Goal: Contribute content: Add original content to the website for others to see

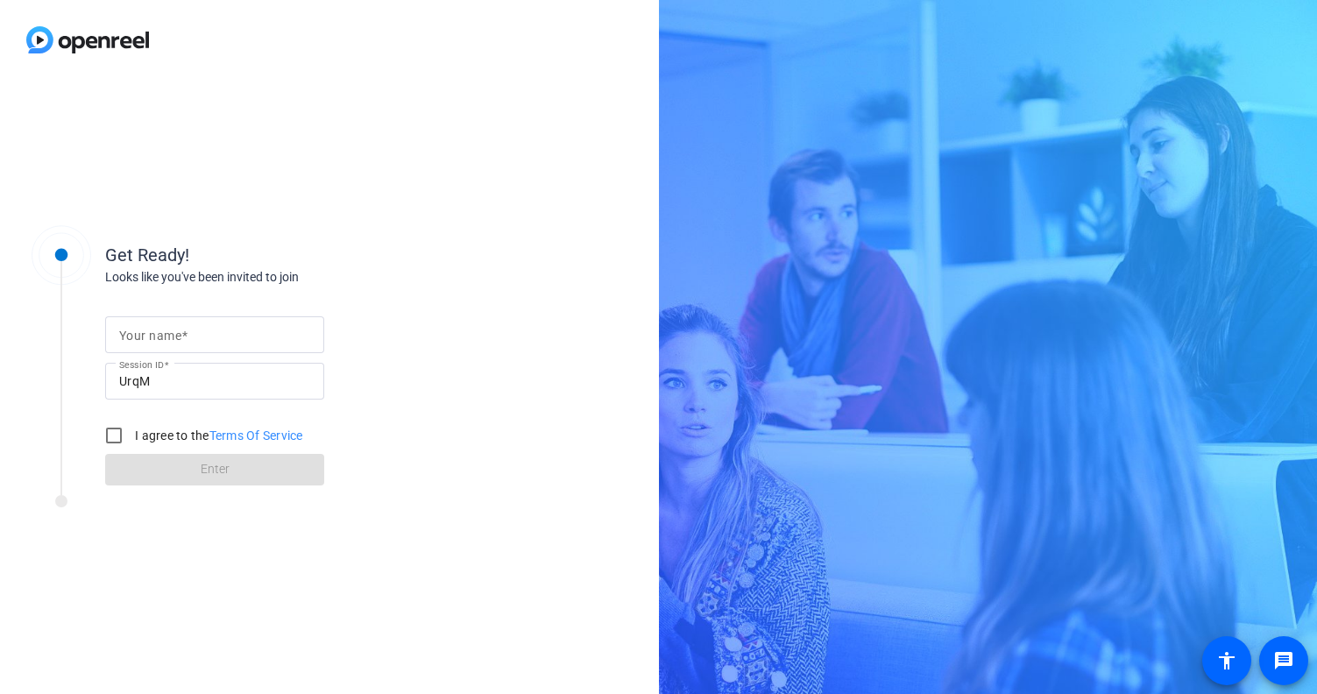
click at [211, 344] on div at bounding box center [214, 334] width 191 height 37
type input "Paul Simon"
click at [121, 430] on input "I agree to the Terms Of Service" at bounding box center [113, 435] width 35 height 35
checkbox input "true"
click at [193, 471] on span at bounding box center [214, 469] width 219 height 42
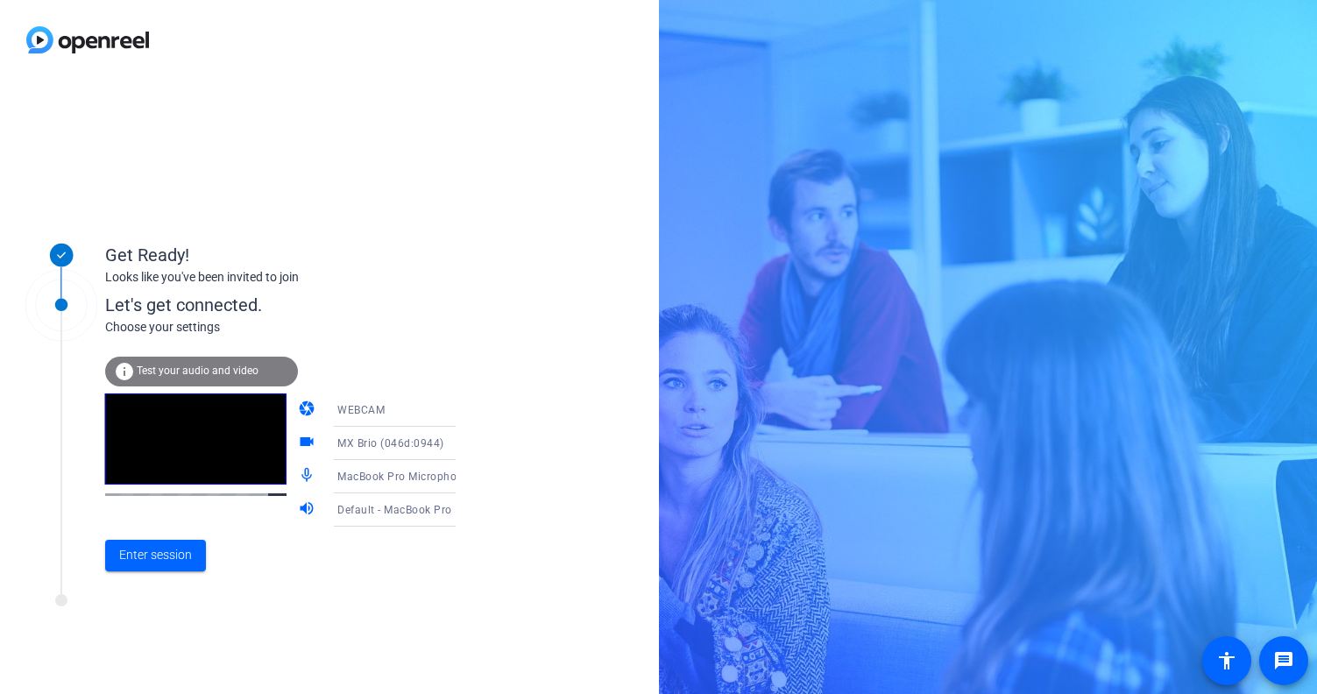
click at [166, 373] on span "Test your audio and video" at bounding box center [198, 370] width 122 height 12
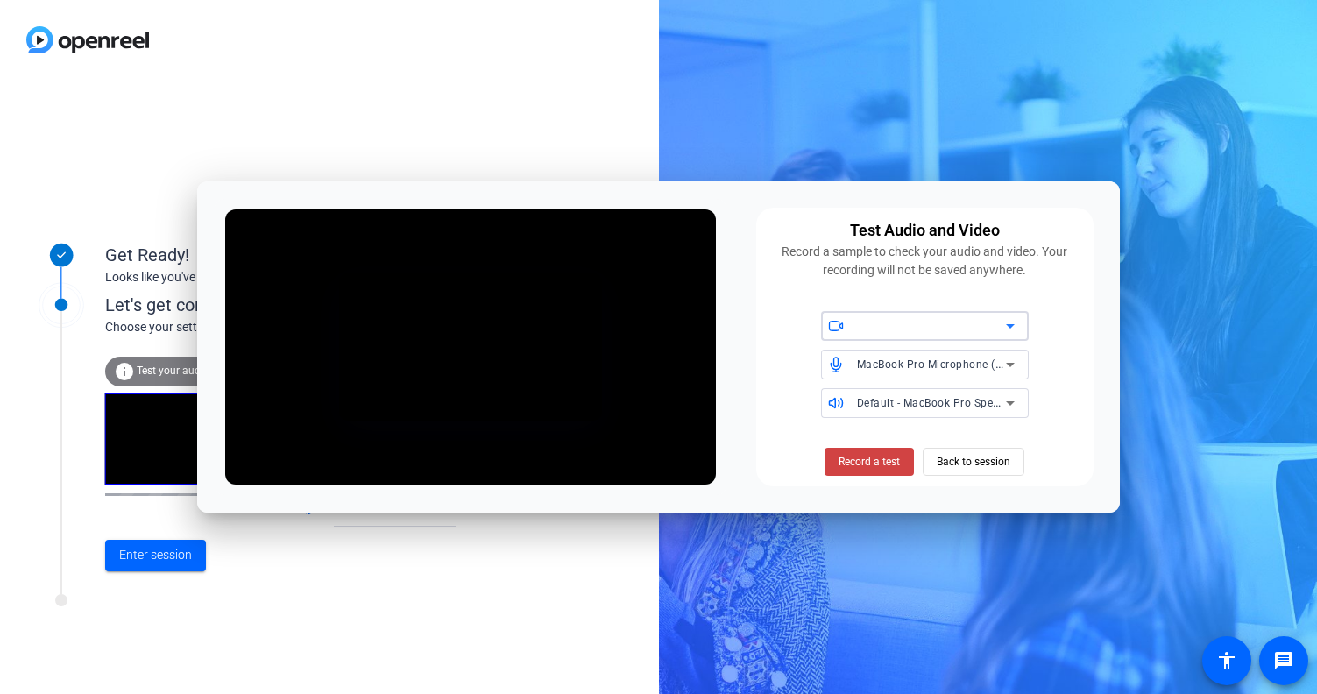
click at [892, 340] on div at bounding box center [936, 326] width 158 height 30
click at [1051, 313] on div at bounding box center [658, 347] width 1317 height 694
click at [954, 396] on div "Default - MacBook Pro Speakers (Built-in)" at bounding box center [931, 403] width 149 height 22
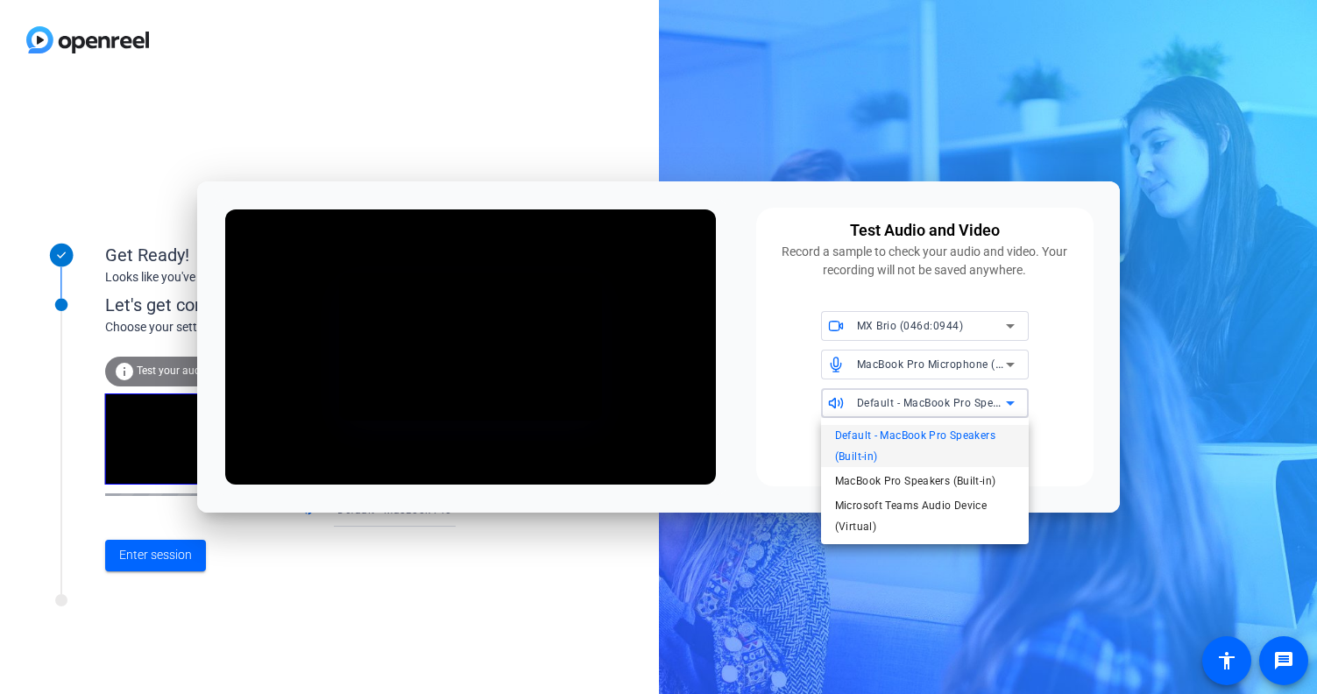
click at [1086, 400] on div at bounding box center [658, 347] width 1317 height 694
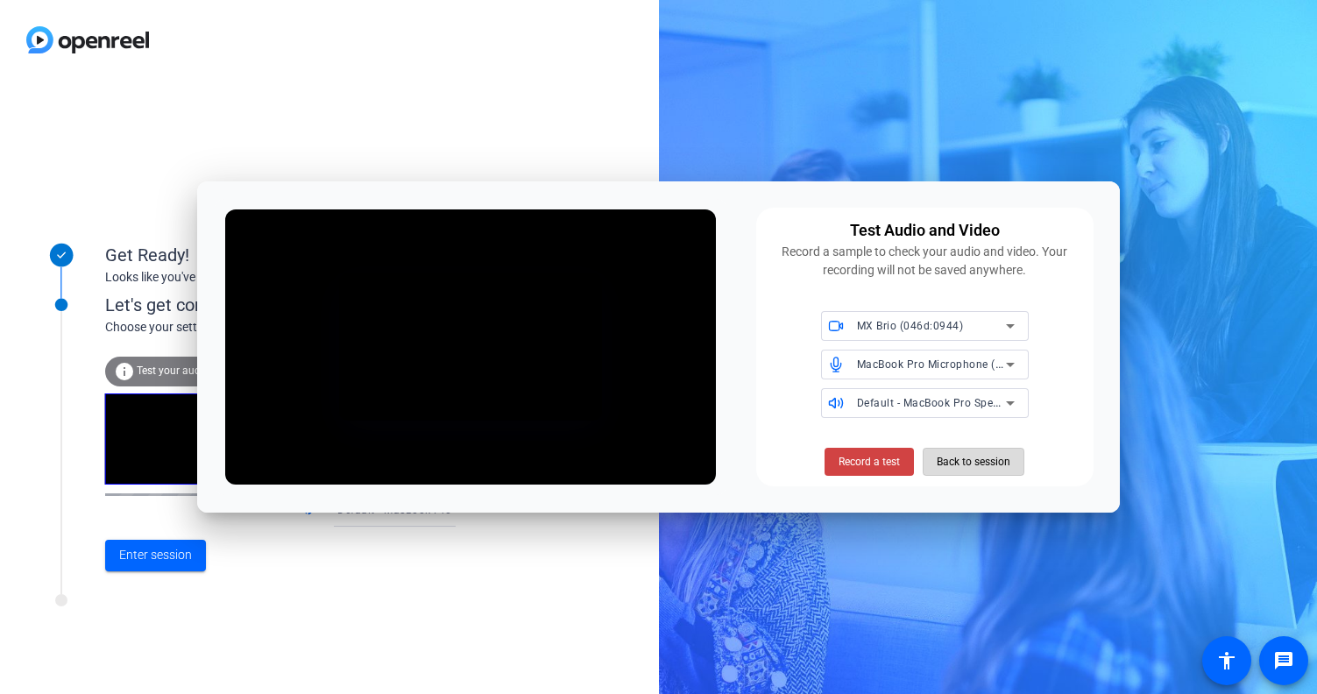
click at [951, 463] on span "Back to session" at bounding box center [973, 461] width 74 height 33
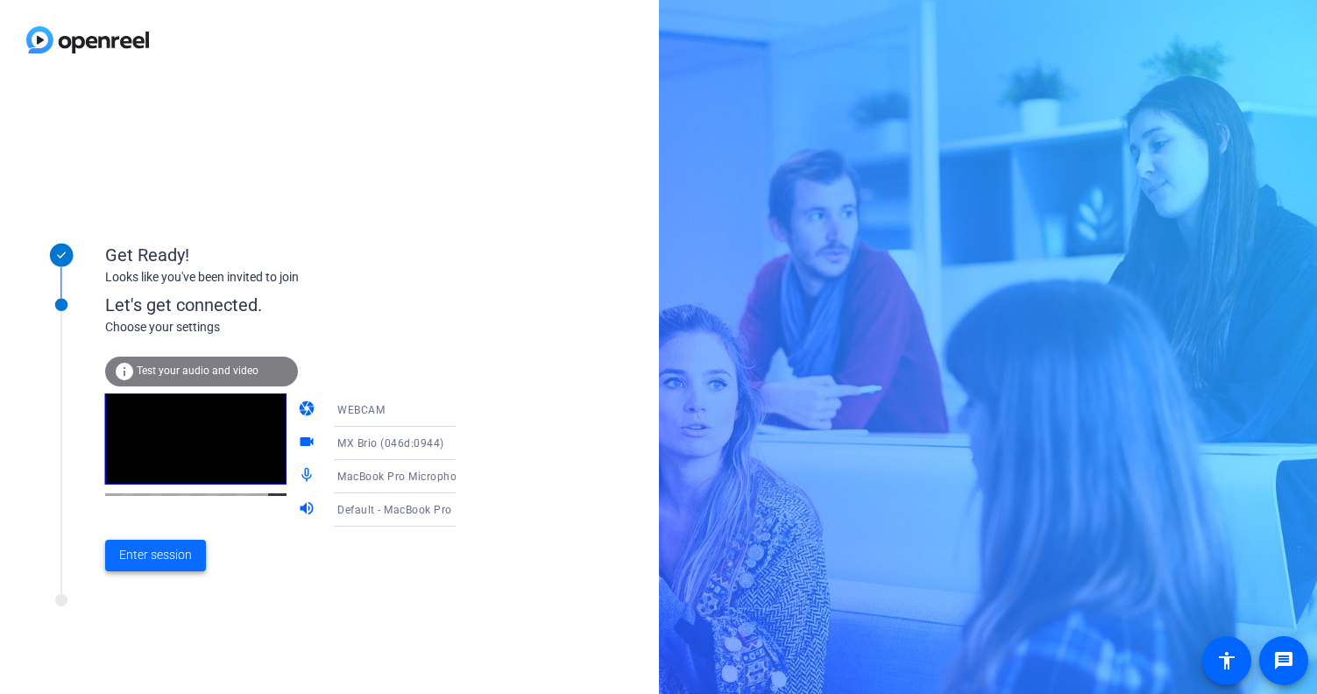
click at [147, 554] on span at bounding box center [155, 555] width 101 height 42
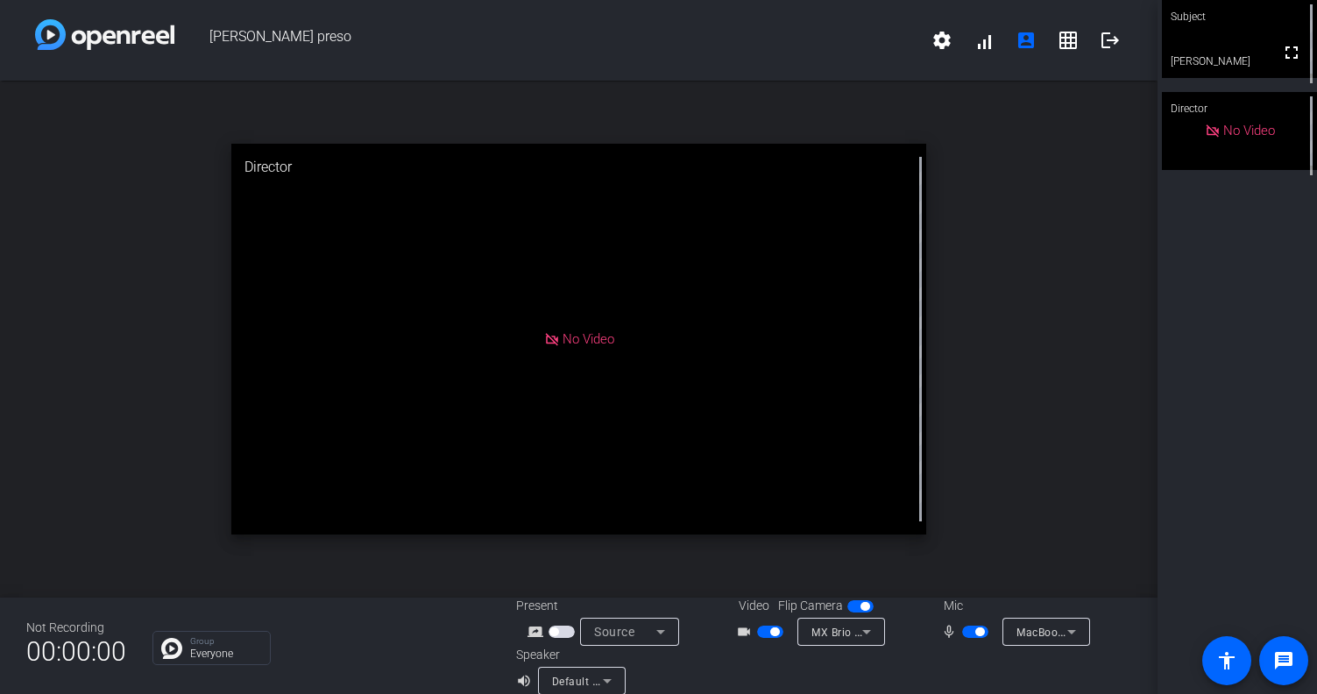
click at [730, 115] on div "open_in_new Director No Video" at bounding box center [578, 339] width 1157 height 517
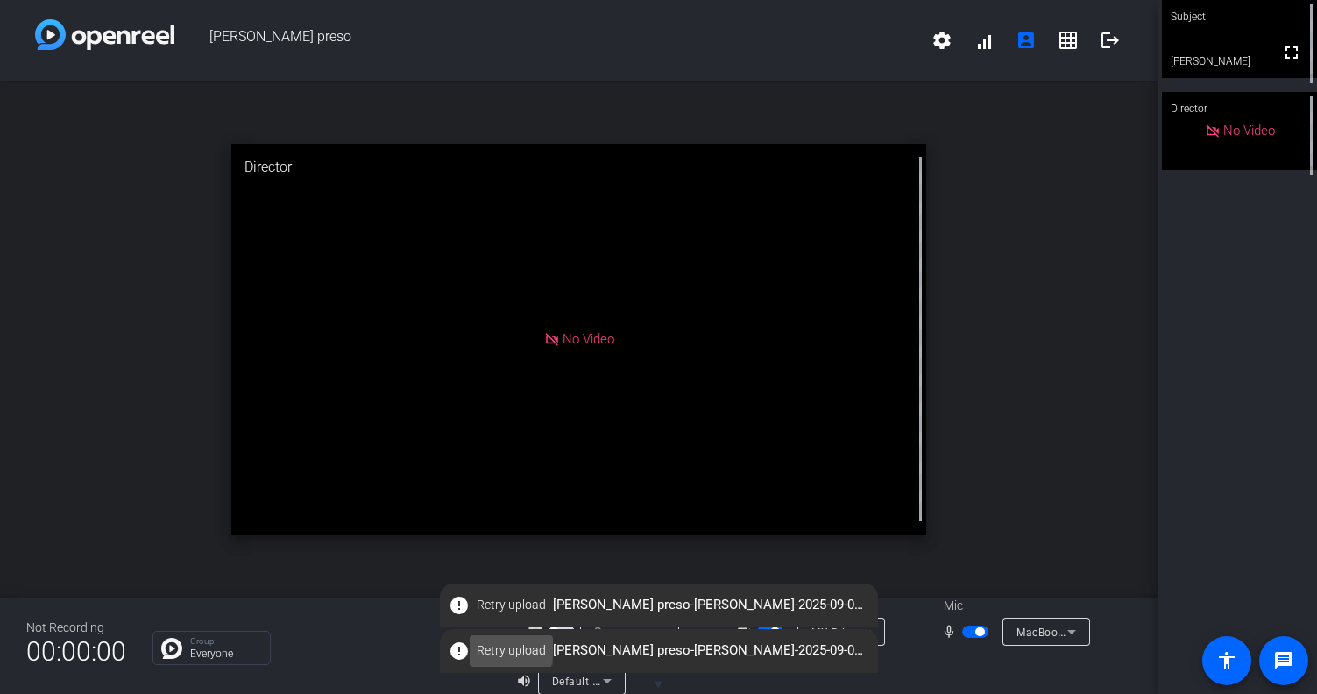
click at [480, 646] on span "Retry upload" at bounding box center [511, 650] width 69 height 18
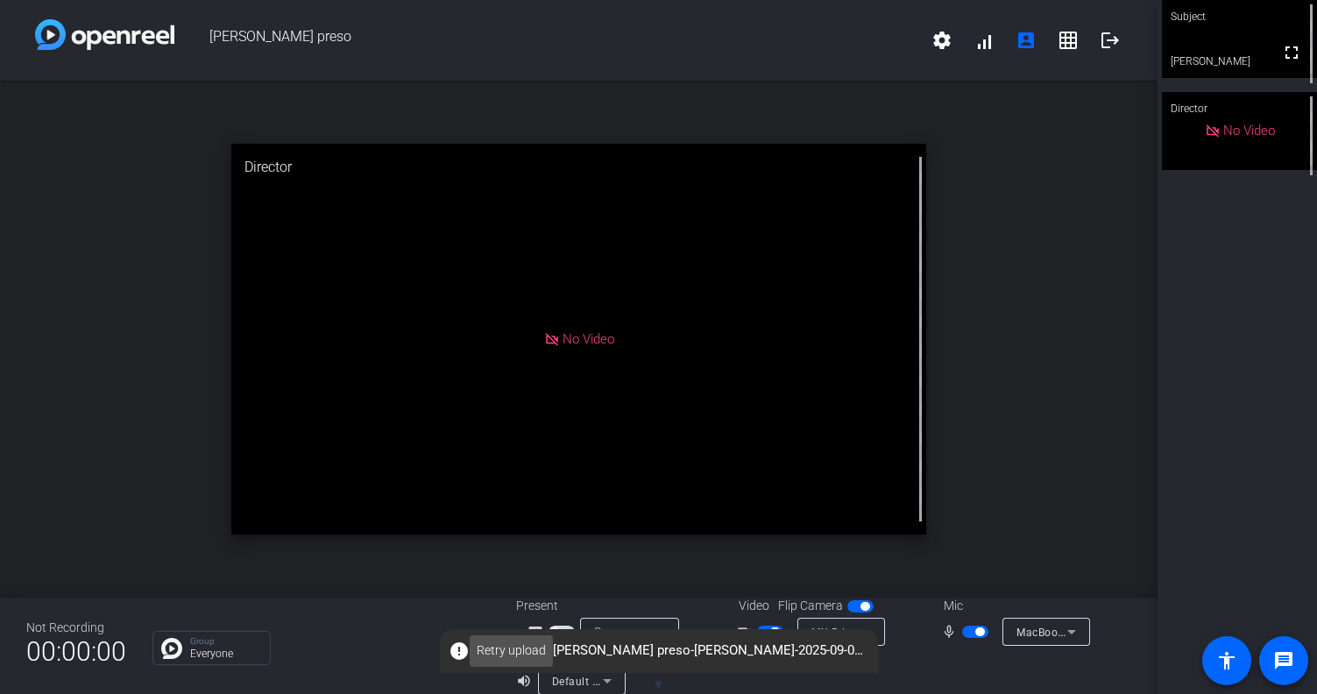
click at [523, 646] on span "Retry upload" at bounding box center [511, 650] width 69 height 18
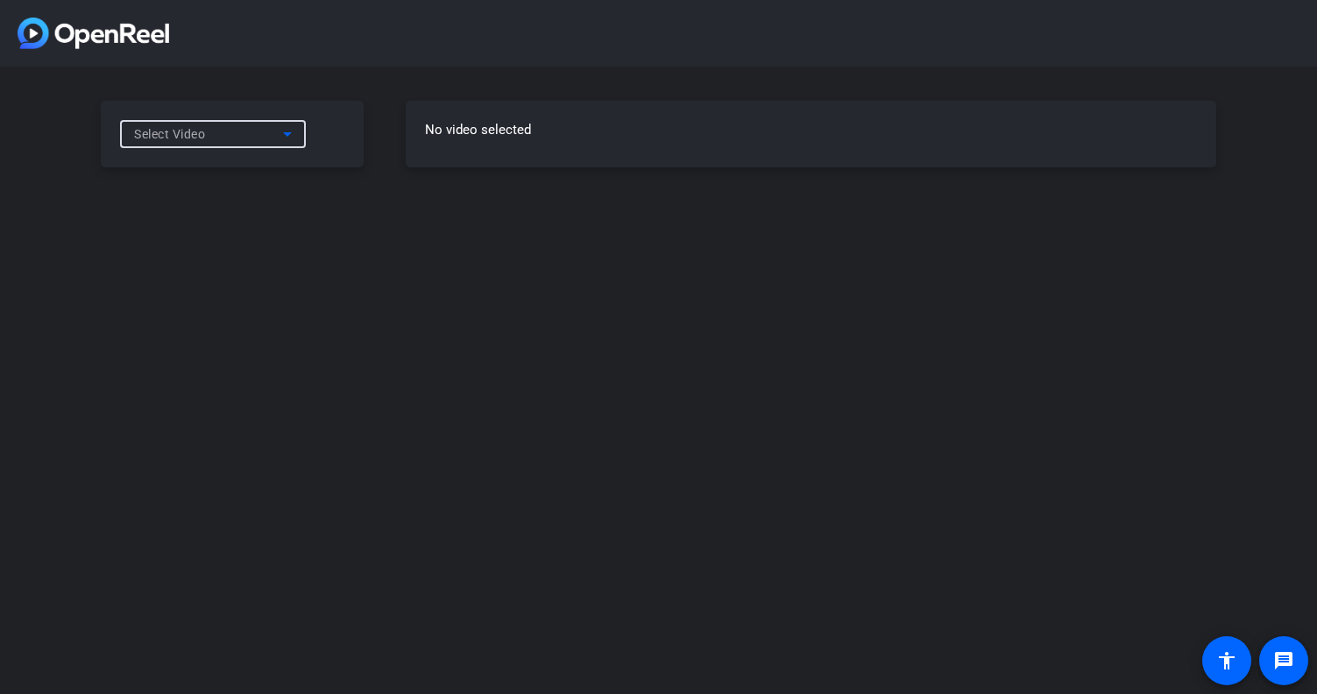
click at [282, 132] on icon at bounding box center [287, 134] width 21 height 21
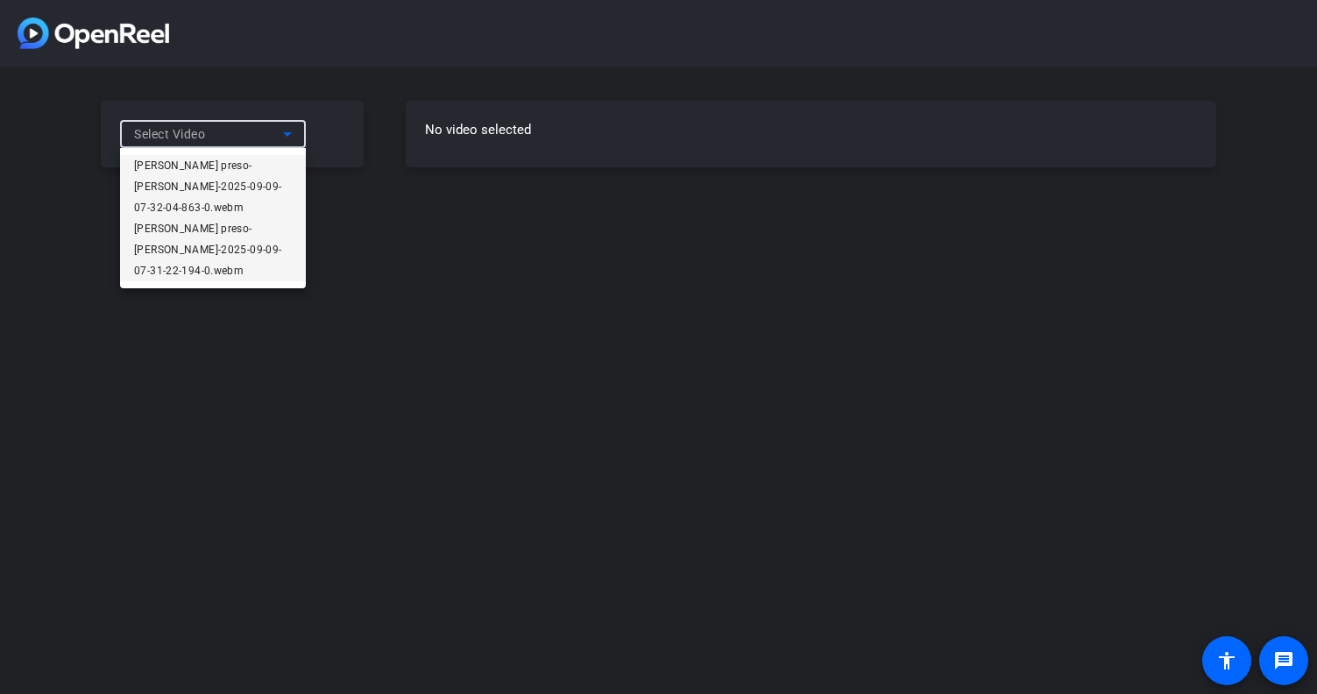
click at [208, 231] on span "Paul Simons preso-Paul Simon-2025-09-09-07-31-22-194-0.webm" at bounding box center [213, 249] width 158 height 63
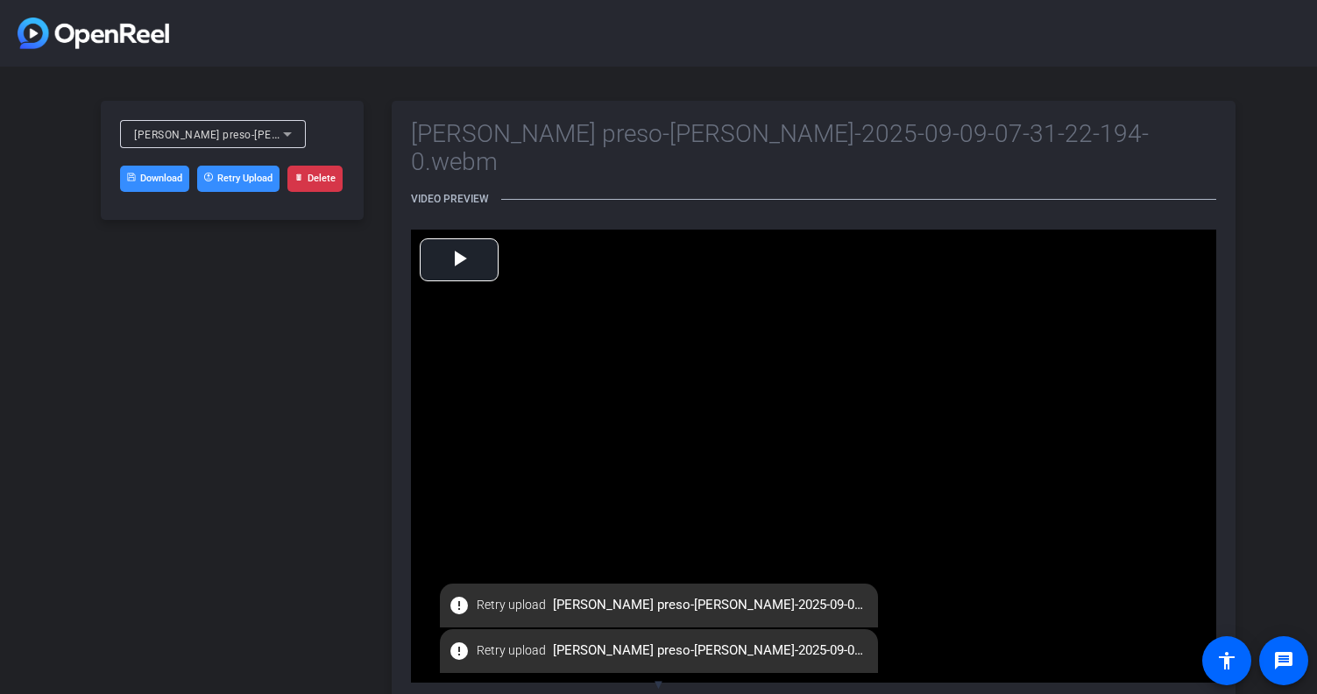
click at [251, 138] on span "Paul Simons preso-Paul Simon-2025-09-09-07-31-22-194-0.webm" at bounding box center [325, 134] width 382 height 14
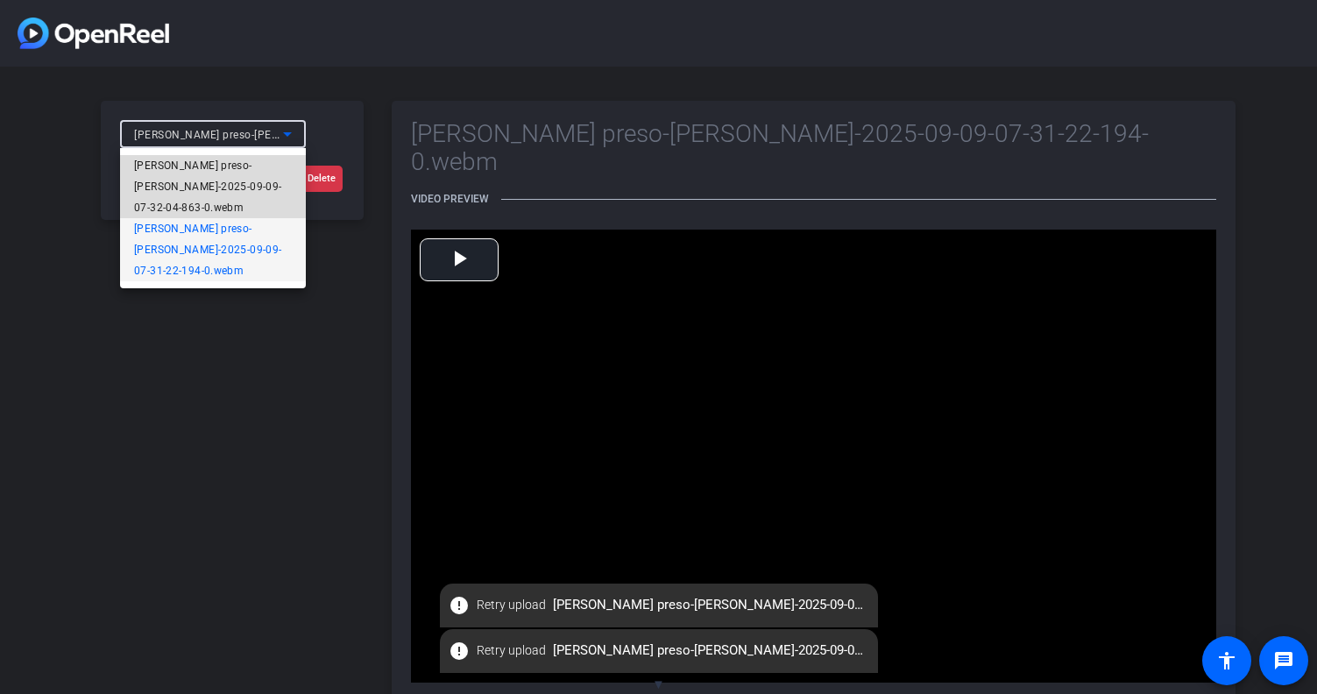
click at [224, 188] on span "[PERSON_NAME] preso-[PERSON_NAME]-2025-09-09-07-32-04-863-0.webm" at bounding box center [213, 186] width 158 height 63
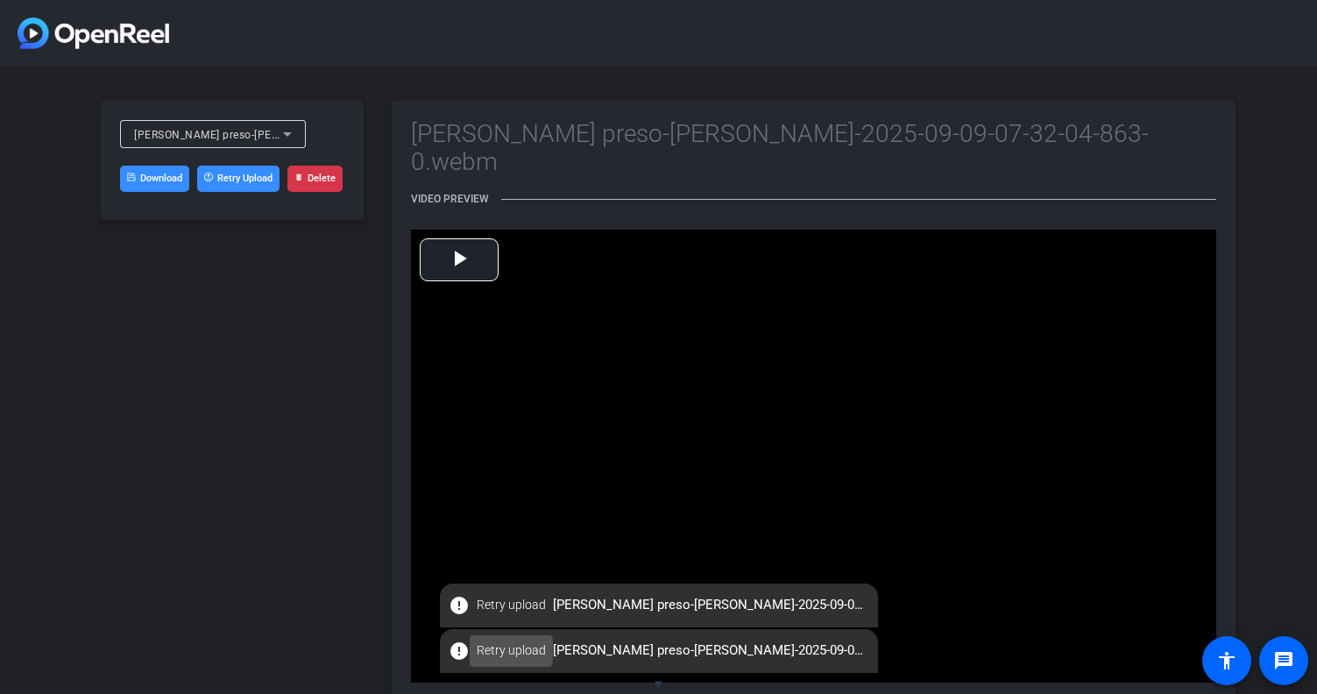
click at [505, 650] on span "Retry upload" at bounding box center [511, 650] width 69 height 18
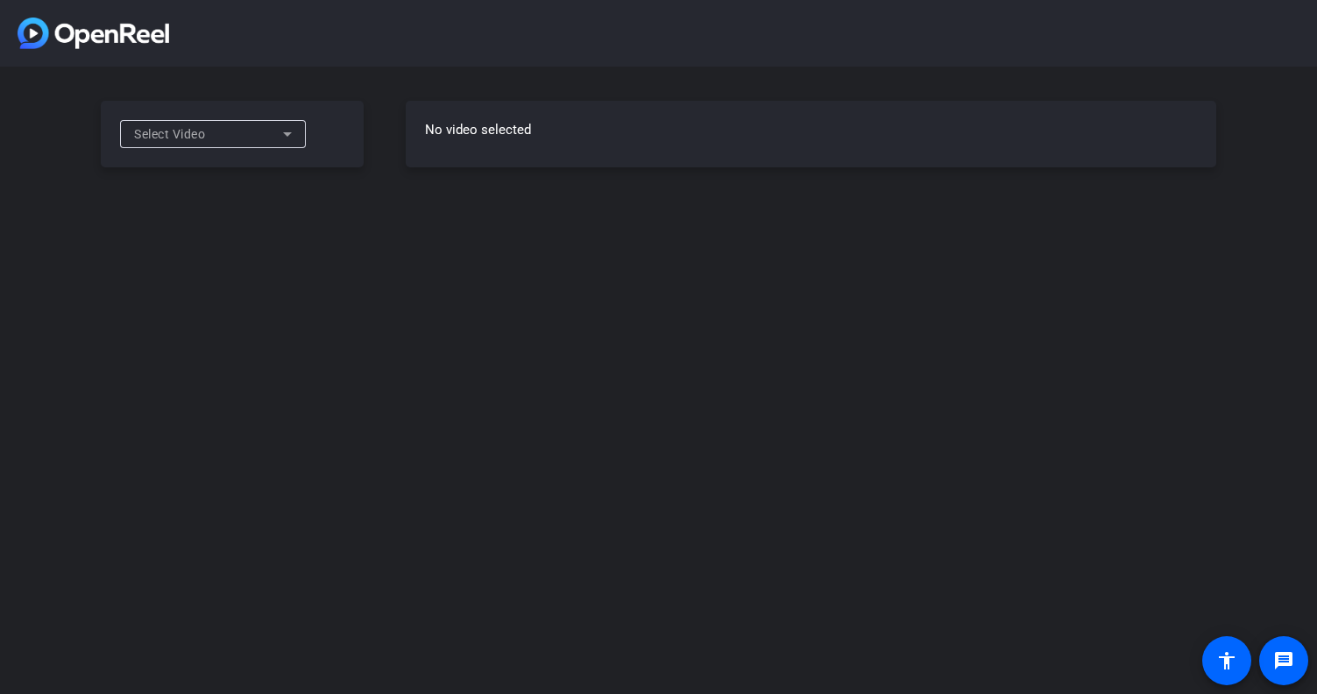
click at [270, 136] on div "Select Video" at bounding box center [208, 134] width 149 height 21
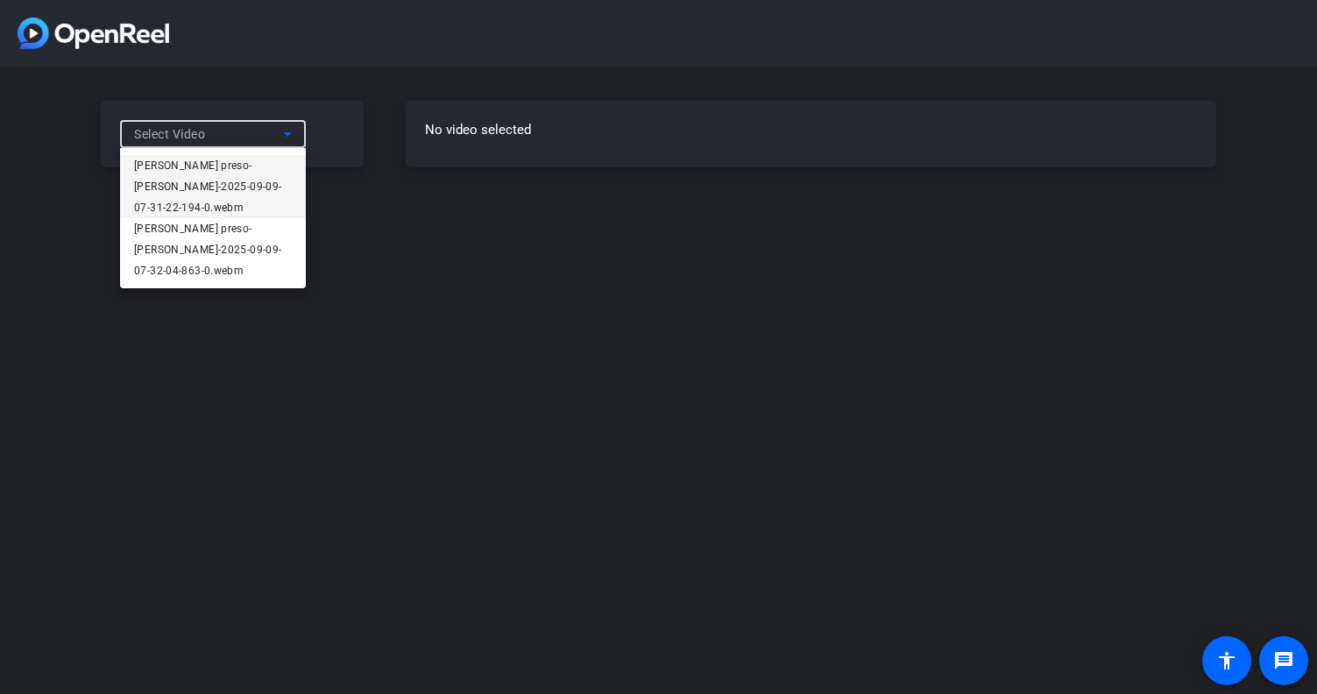
click at [232, 192] on span "Paul Simons preso-Paul Simon-2025-09-09-07-31-22-194-0.webm" at bounding box center [213, 186] width 158 height 63
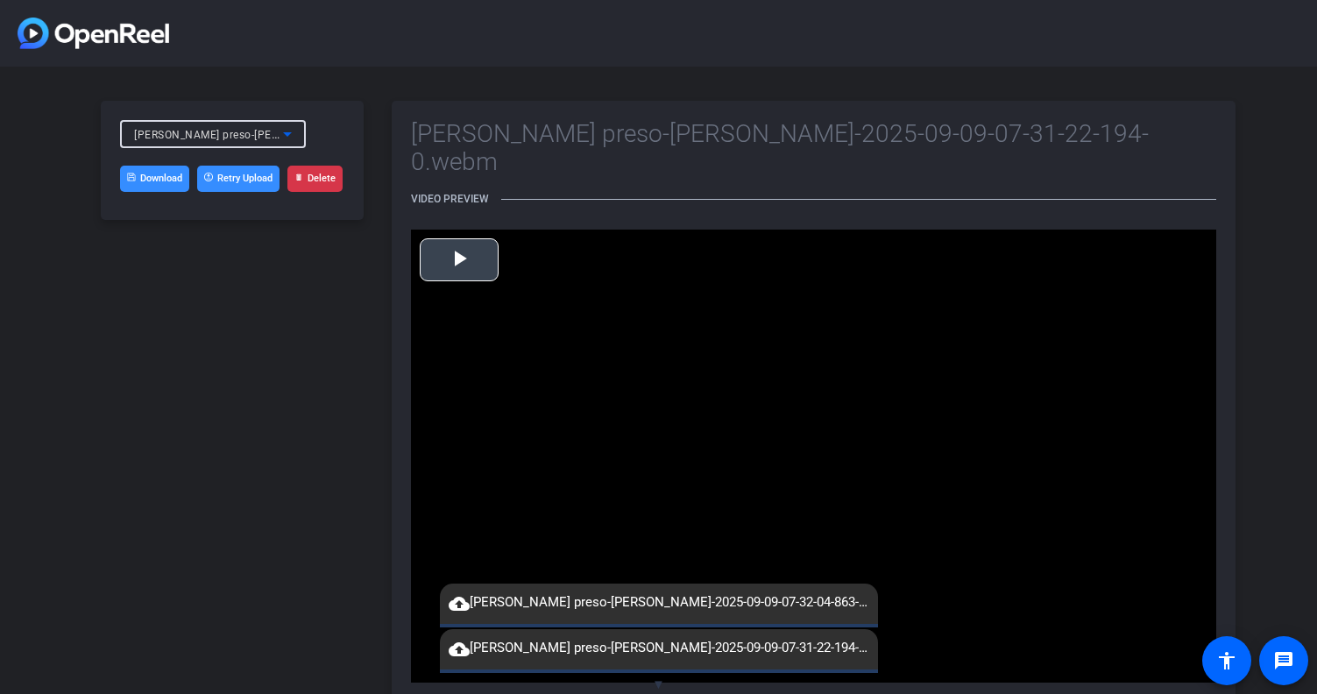
scroll to position [14, 0]
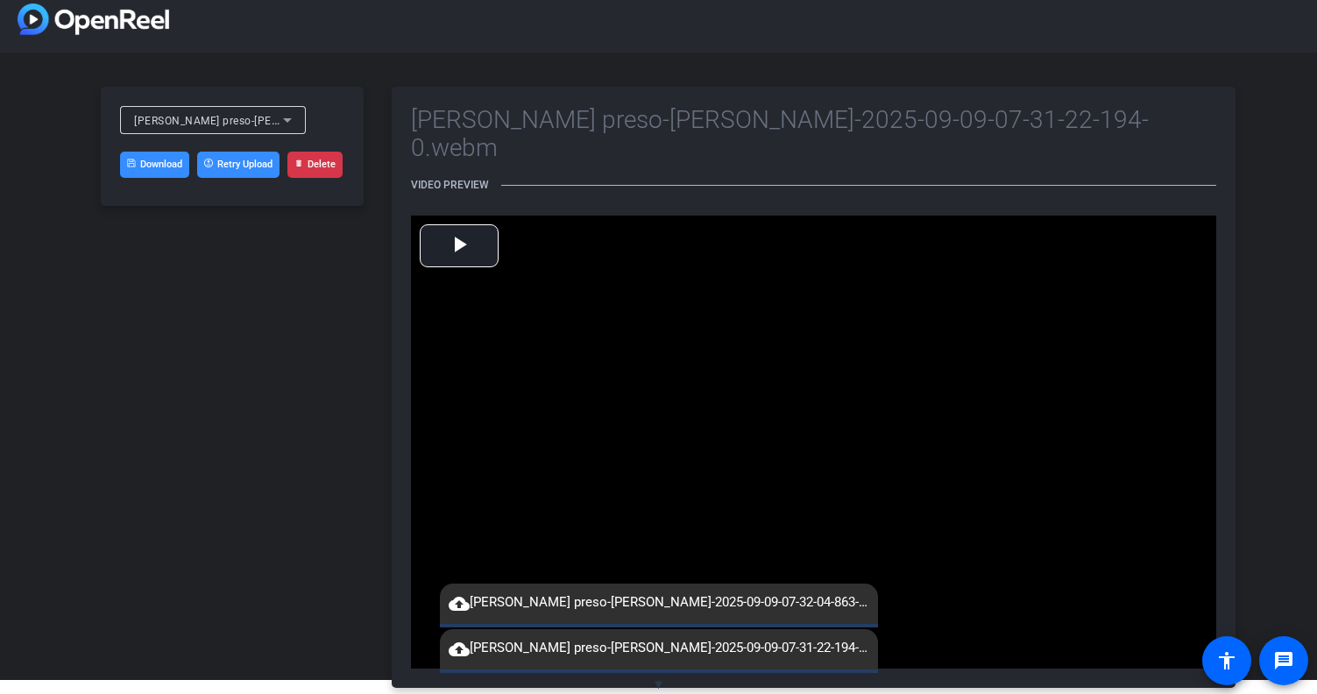
click at [278, 119] on icon at bounding box center [287, 119] width 21 height 21
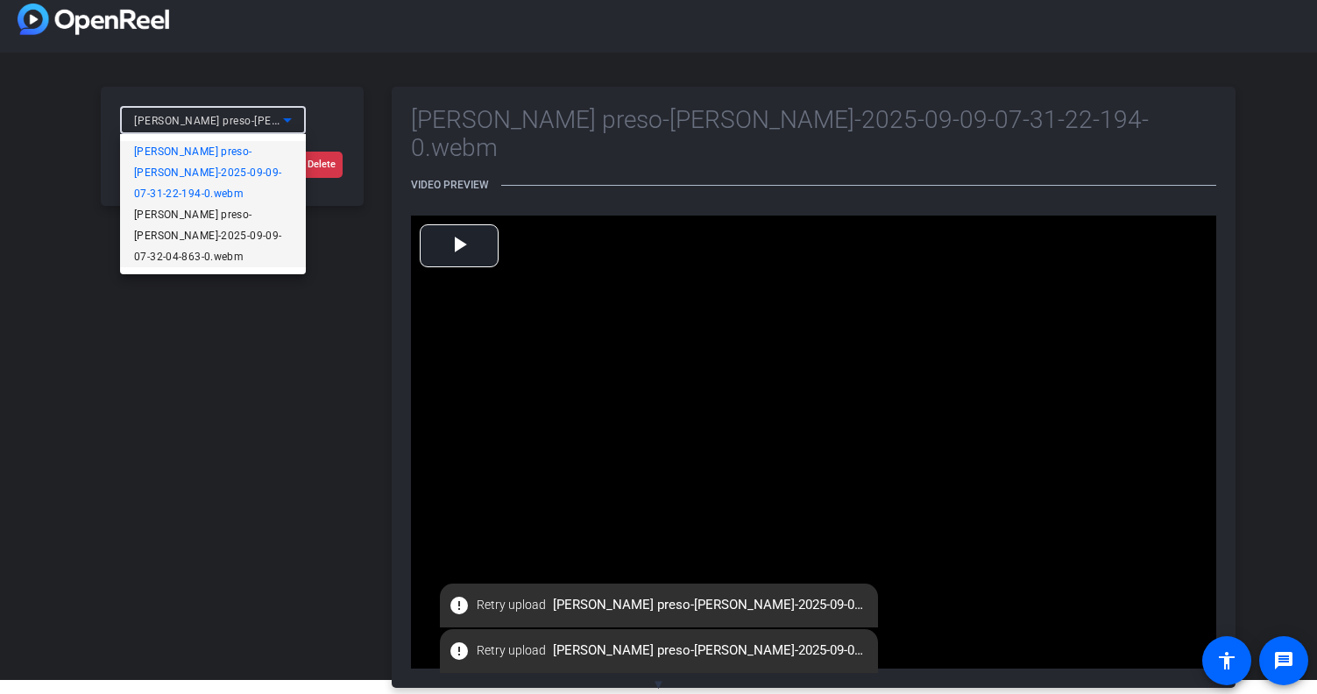
click at [222, 234] on span "[PERSON_NAME] preso-[PERSON_NAME]-2025-09-09-07-32-04-863-0.webm" at bounding box center [213, 235] width 158 height 63
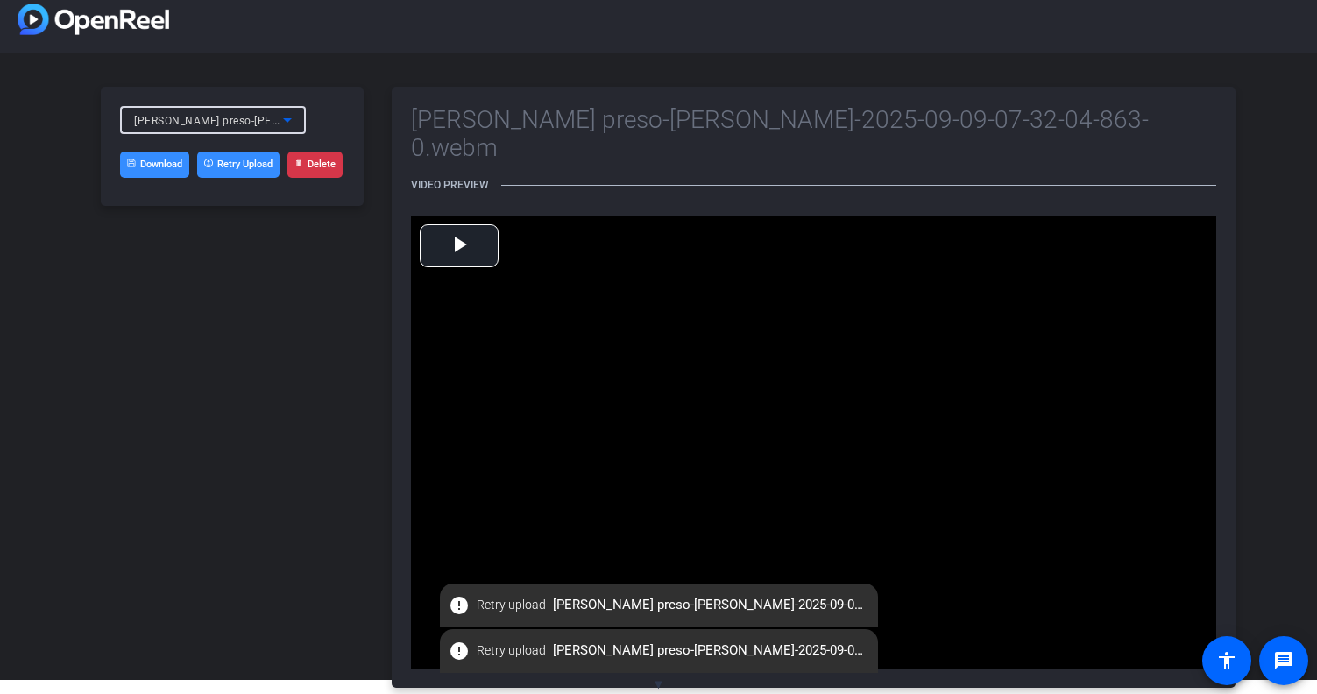
click at [165, 166] on link "Download" at bounding box center [154, 165] width 69 height 26
click at [300, 255] on div "Paul Simons preso-Paul Simon-2025-09-09-07-32-04-863-0.webm Download Retry Uplo…" at bounding box center [232, 387] width 263 height 601
click at [218, 200] on div "Paul Simons preso-Paul Simon-2025-09-09-07-32-04-863-0.webm Download Retry Uplo…" at bounding box center [232, 146] width 263 height 119
click at [238, 132] on div "Paul Simons preso-Paul Simon-2025-09-09-07-32-04-863-0.webm" at bounding box center [213, 120] width 158 height 28
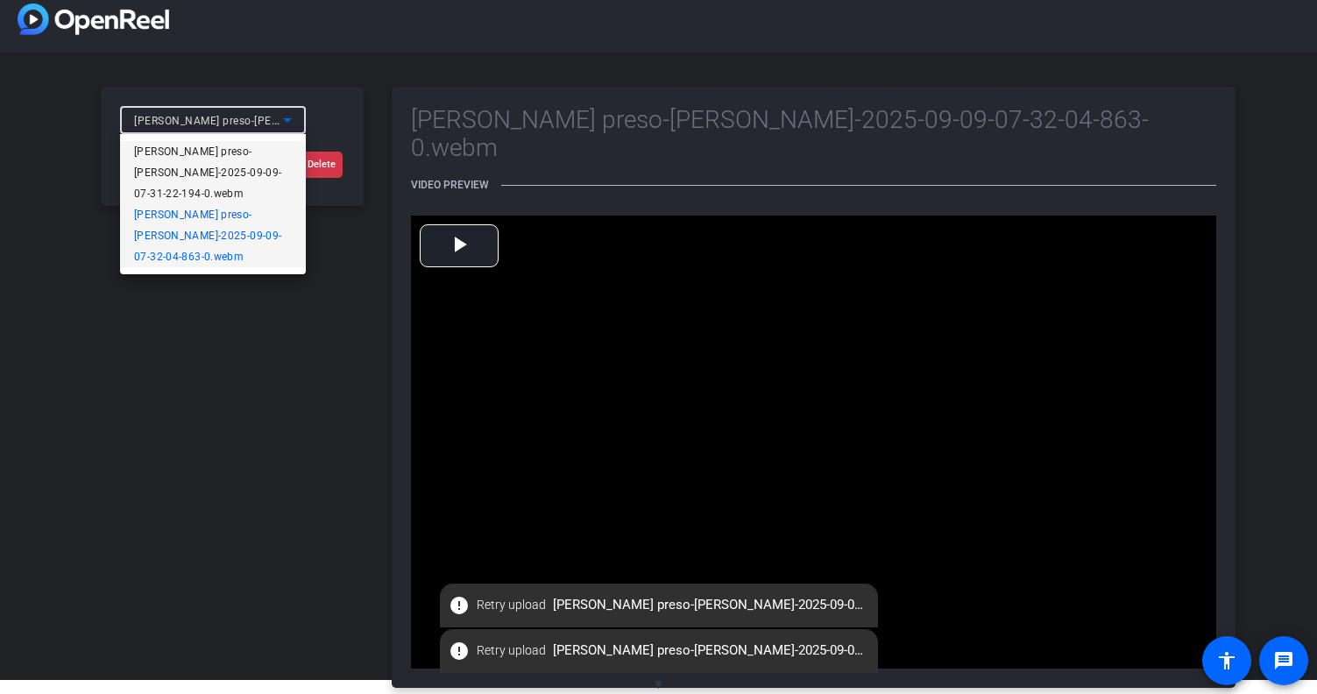
click at [220, 154] on span "Paul Simons preso-Paul Simon-2025-09-09-07-31-22-194-0.webm" at bounding box center [213, 172] width 158 height 63
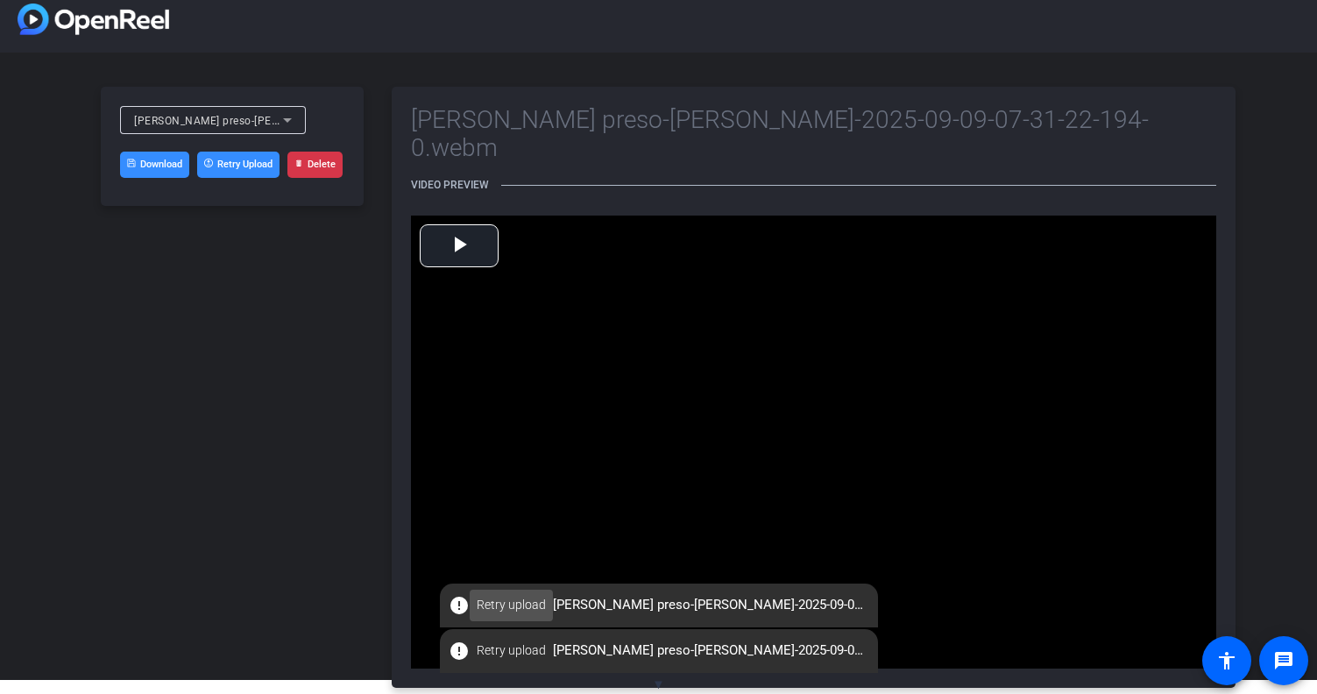
click at [511, 608] on span "Retry upload" at bounding box center [511, 605] width 69 height 18
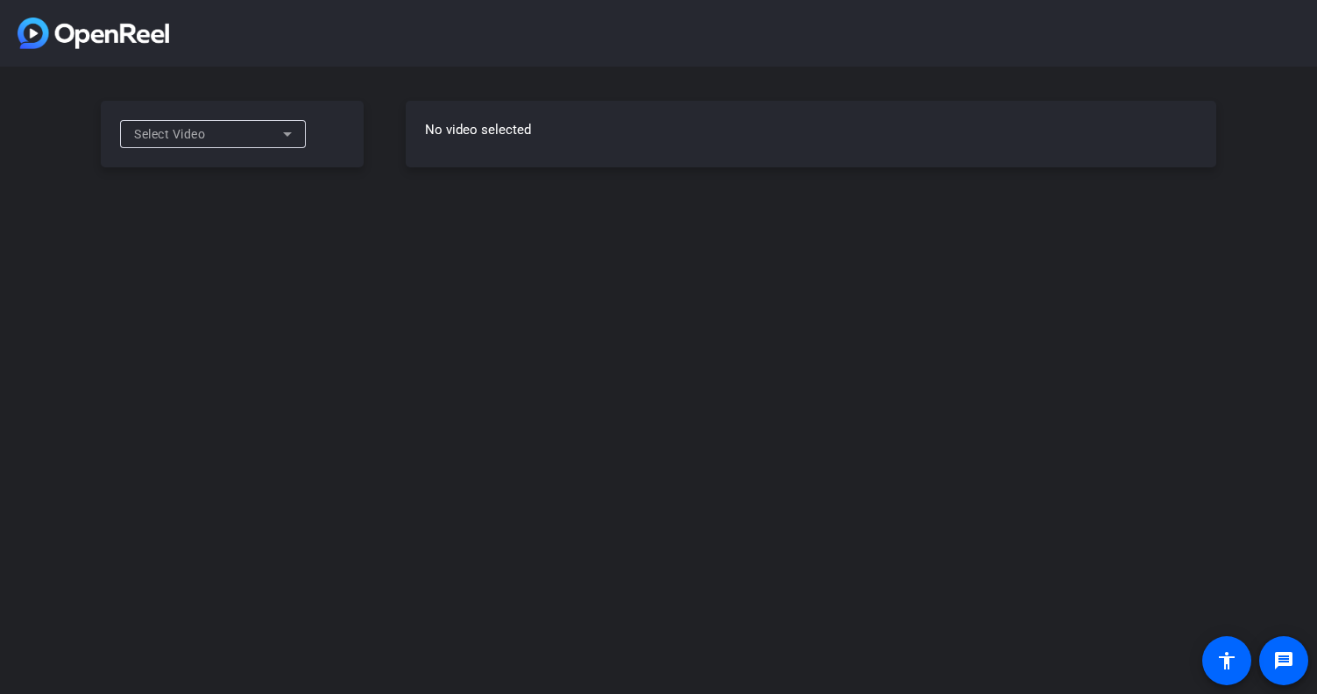
click at [284, 135] on icon at bounding box center [287, 134] width 21 height 21
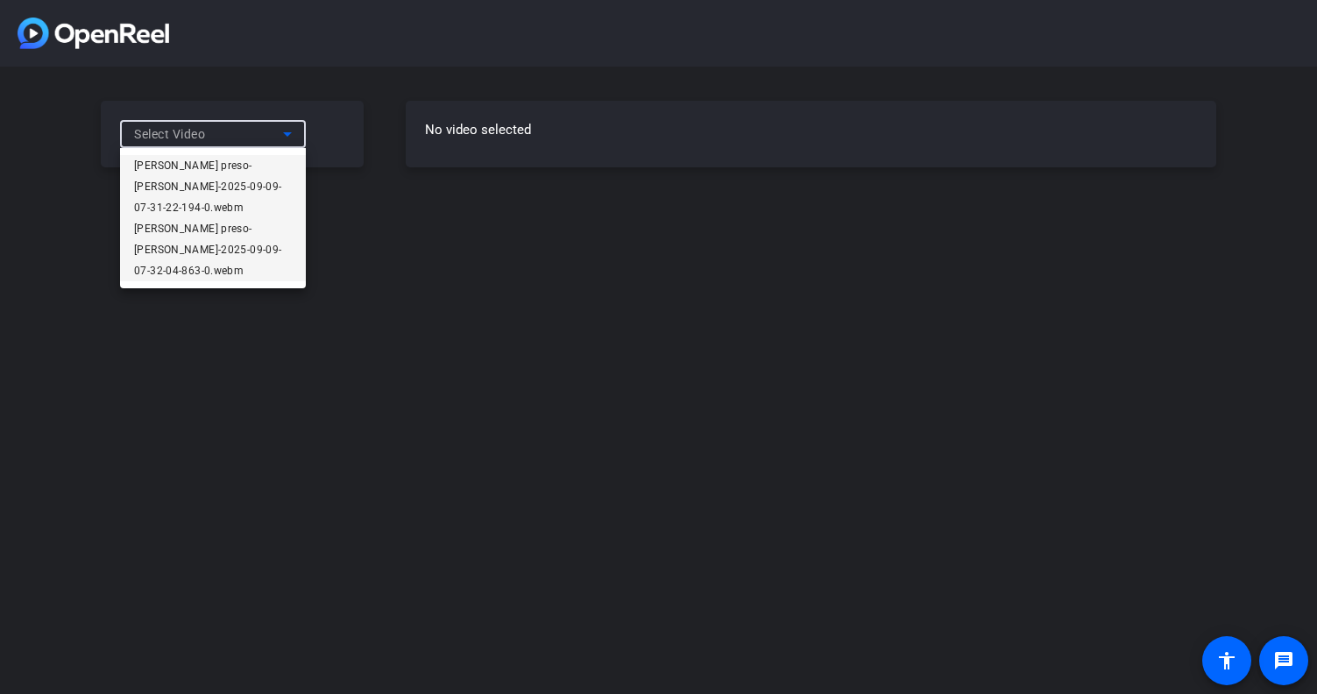
click at [237, 232] on span "[PERSON_NAME] preso-[PERSON_NAME]-2025-09-09-07-32-04-863-0.webm" at bounding box center [213, 249] width 158 height 63
